Goal: Check status: Check status

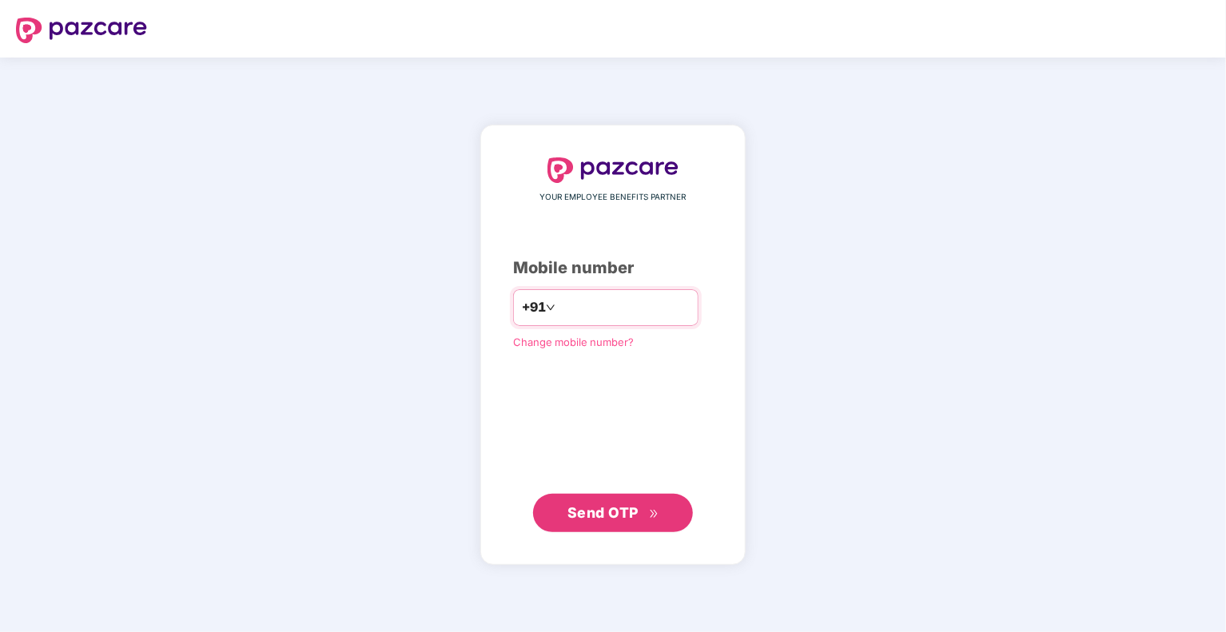
click at [638, 311] on input "number" at bounding box center [624, 308] width 131 height 26
type input "**********"
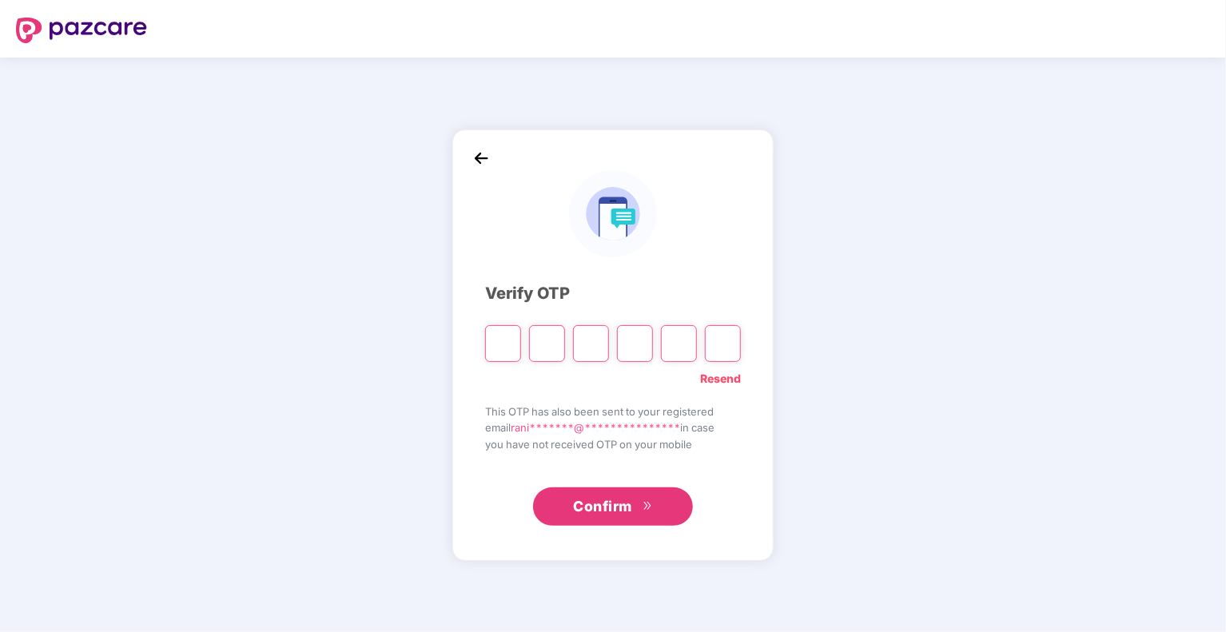
type input "*"
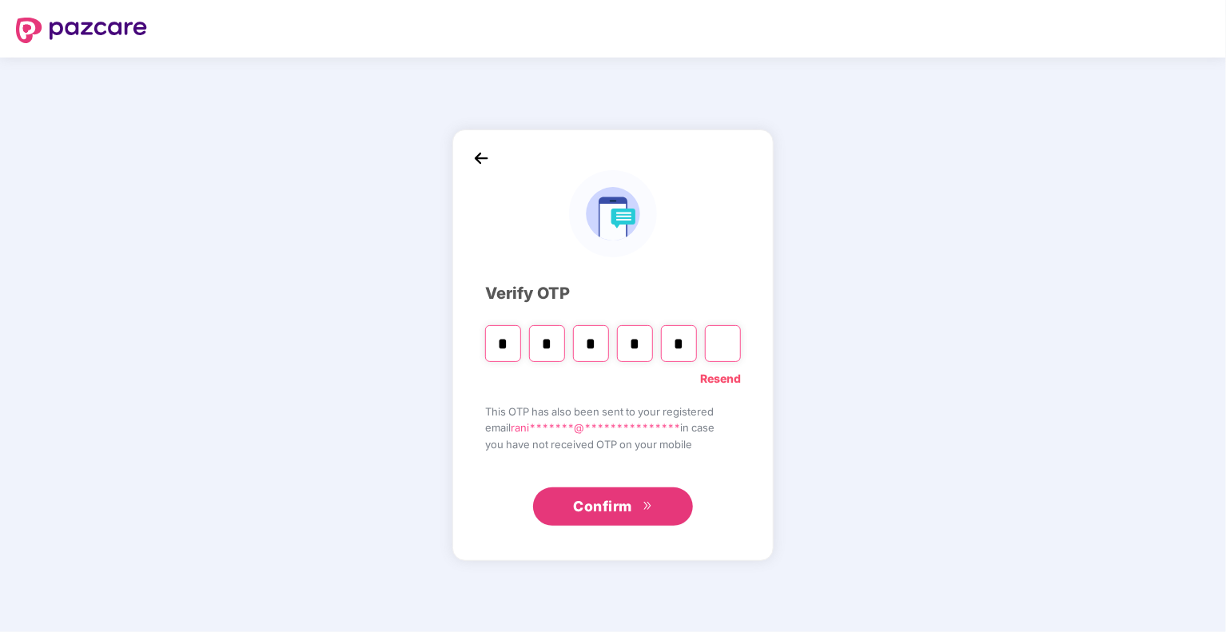
type input "*"
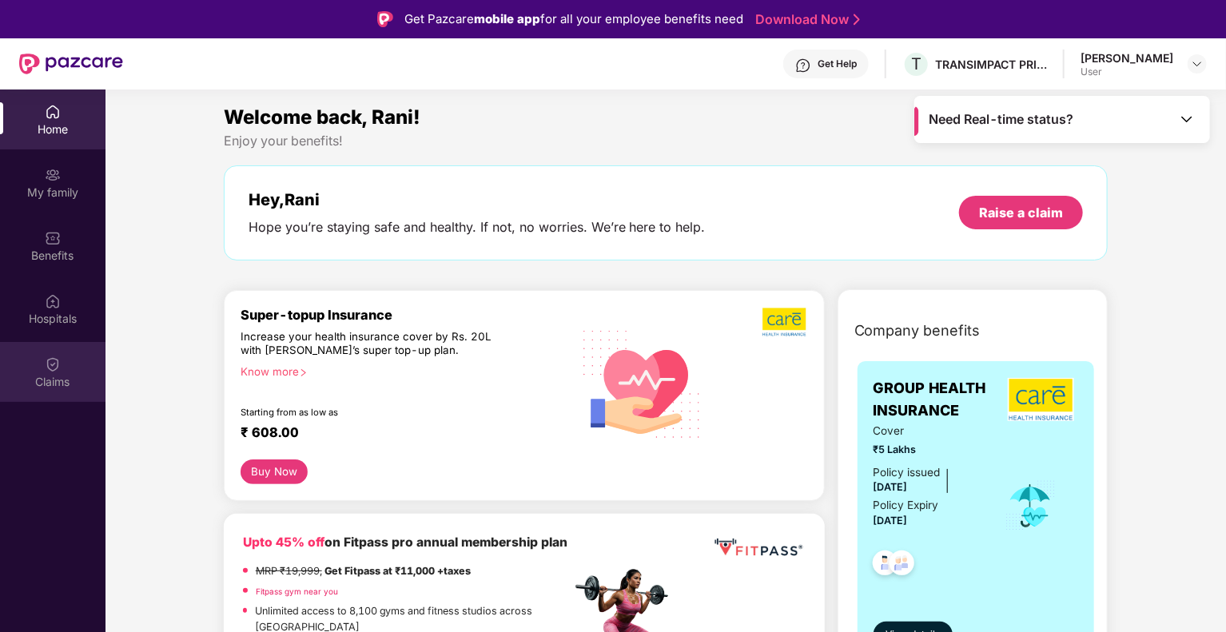
click at [57, 385] on div "Claims" at bounding box center [52, 382] width 105 height 16
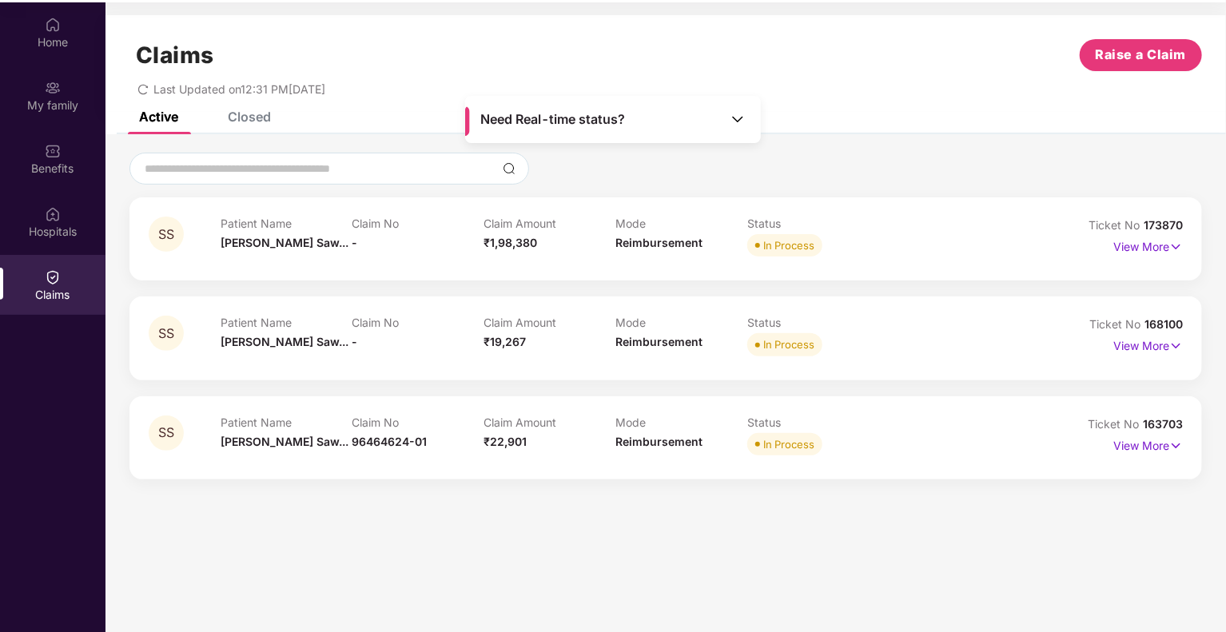
scroll to position [89, 0]
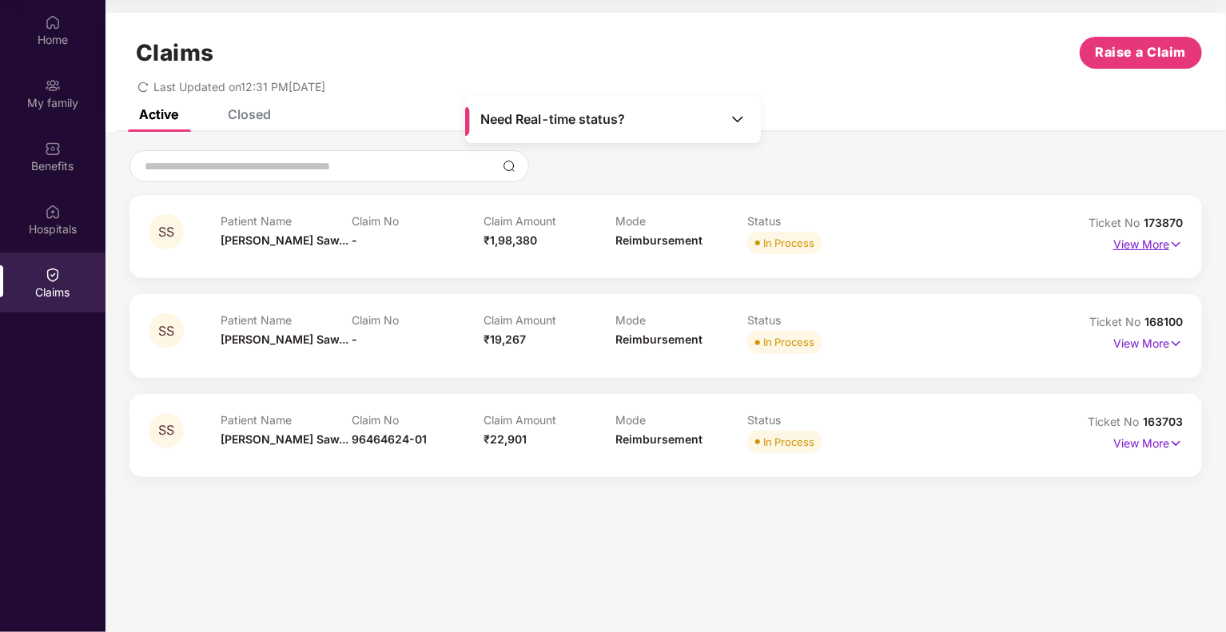
click at [1176, 242] on img at bounding box center [1176, 245] width 14 height 18
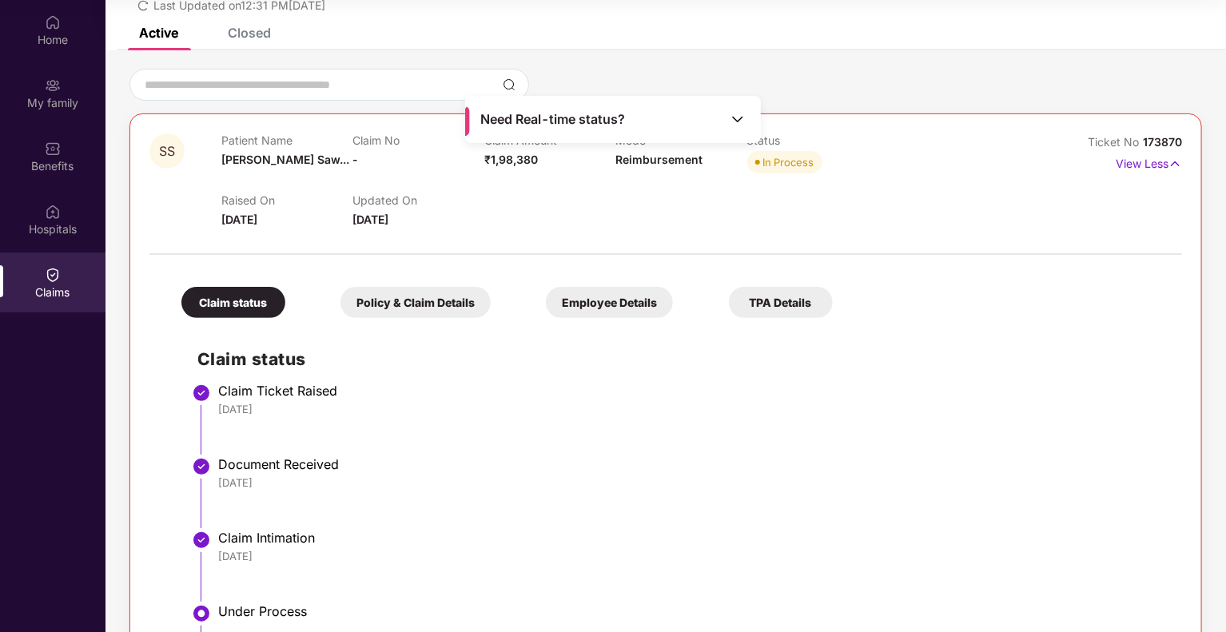
scroll to position [0, 0]
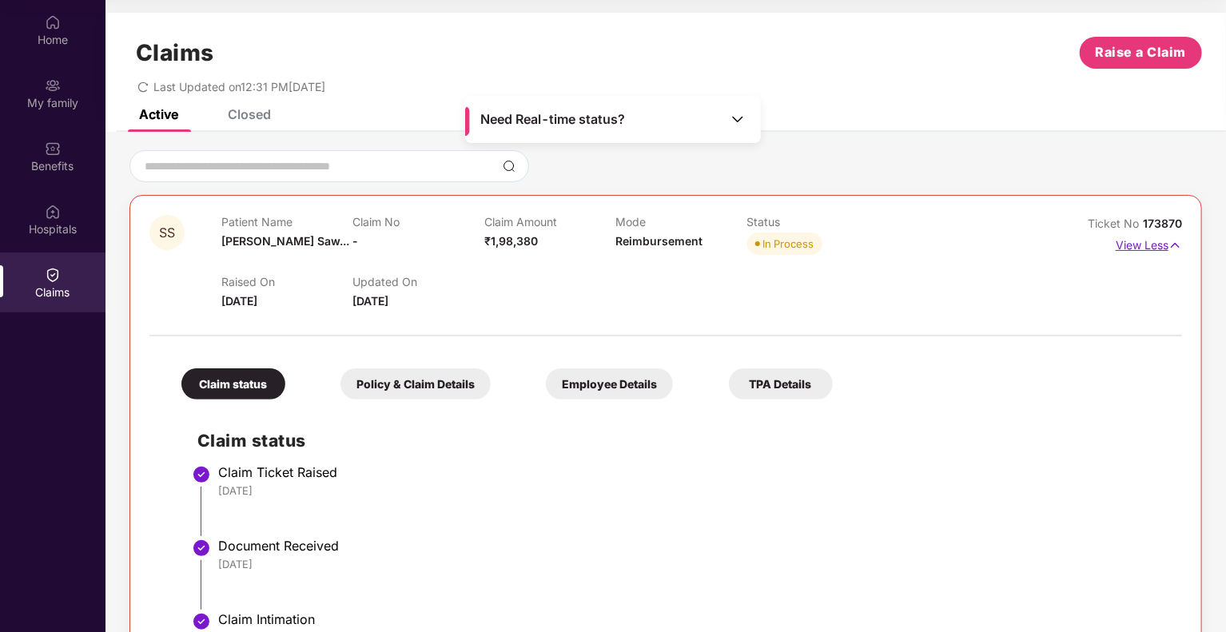
click at [1171, 248] on img at bounding box center [1175, 246] width 14 height 18
